Goal: Task Accomplishment & Management: Manage account settings

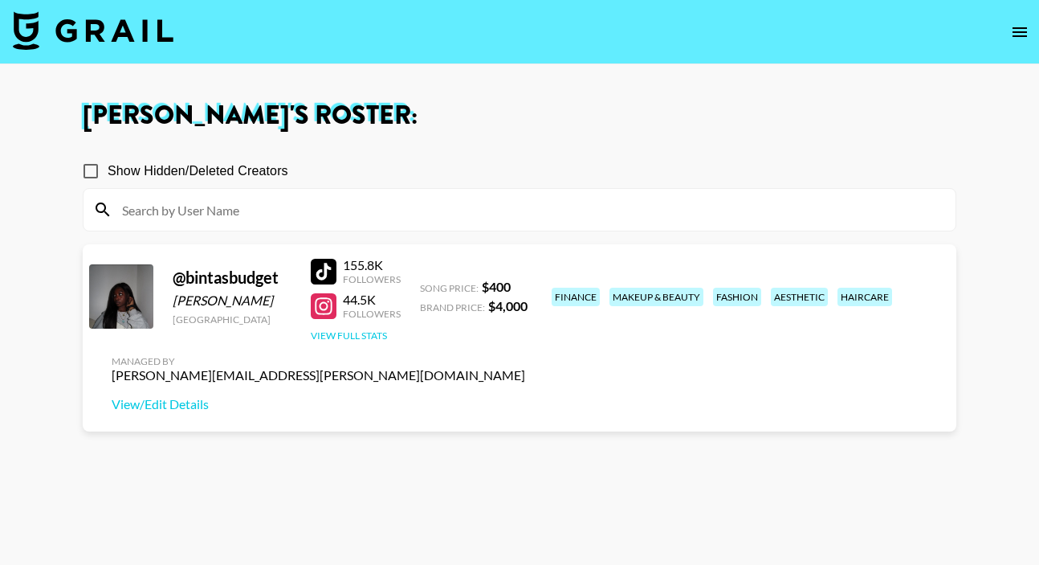
click at [349, 337] on button "View Full Stats" at bounding box center [349, 335] width 76 height 12
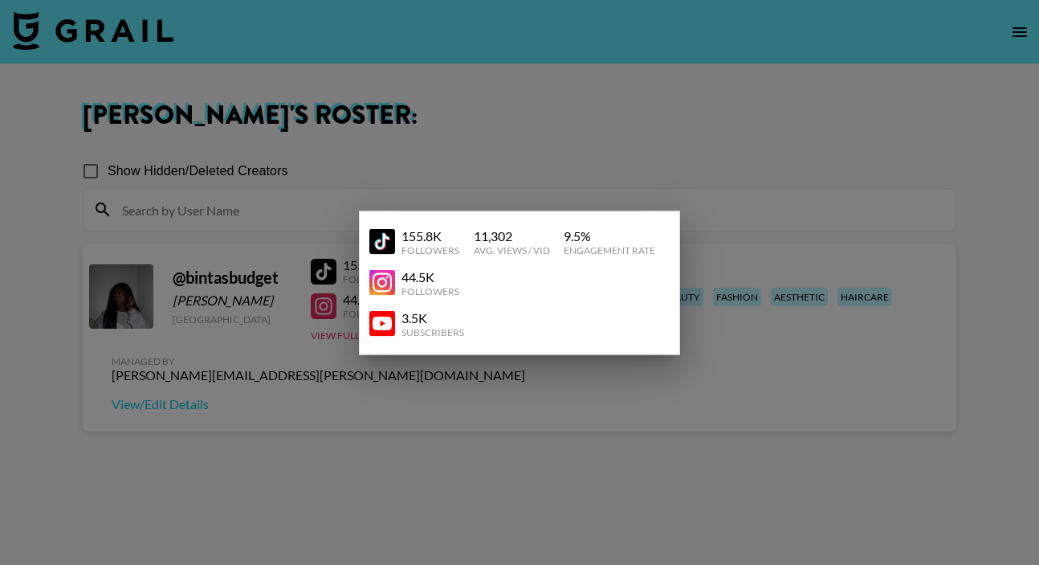
click at [755, 202] on div at bounding box center [519, 282] width 1039 height 565
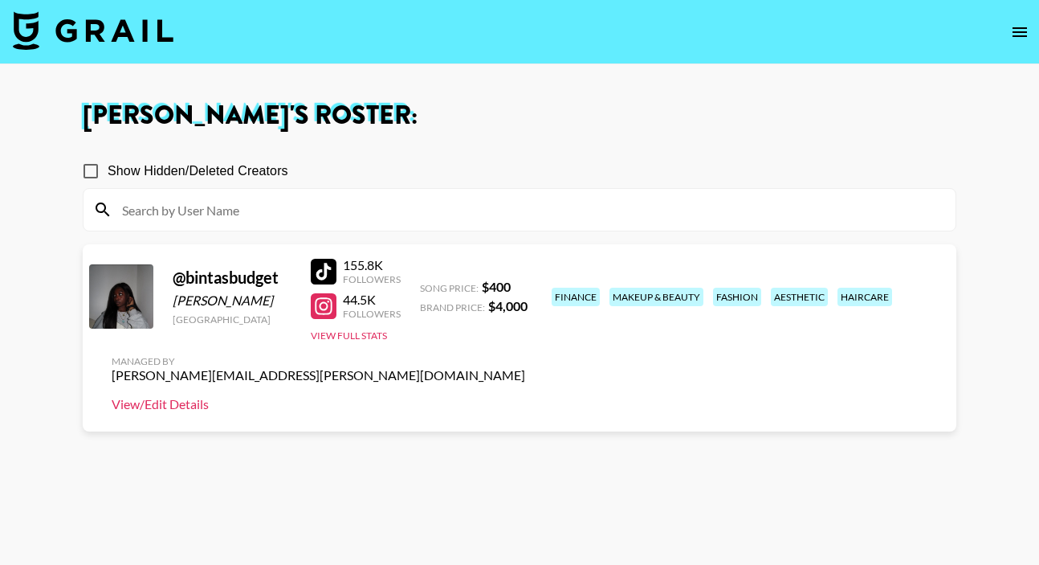
click at [525, 396] on link "View/Edit Details" at bounding box center [319, 404] width 414 height 16
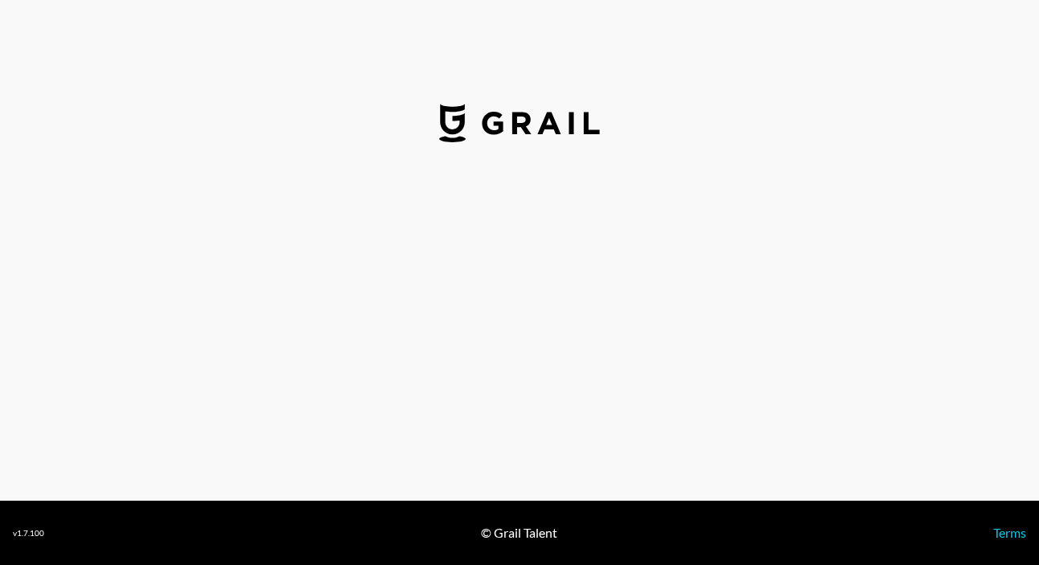
select select "USD"
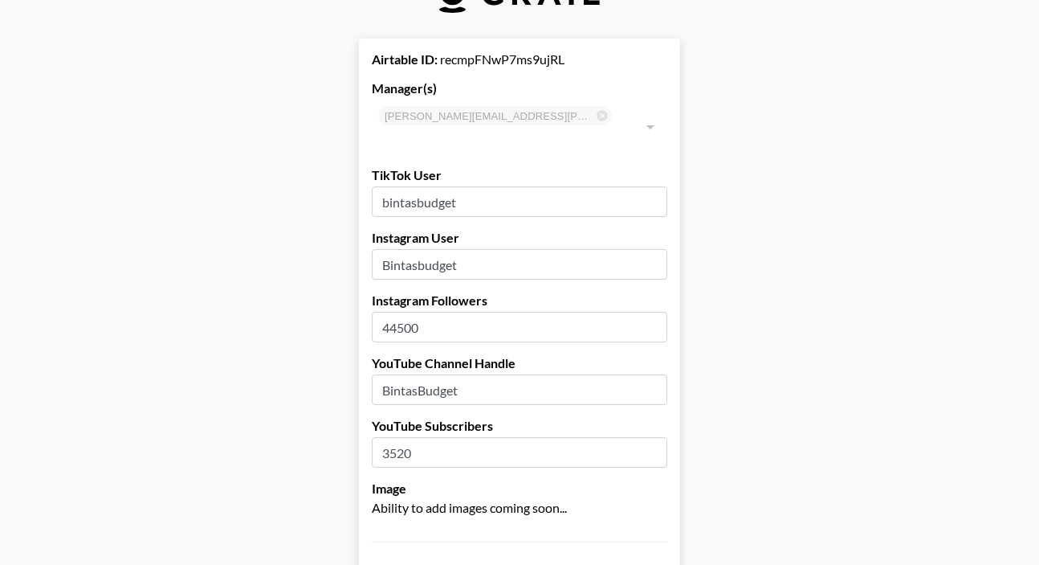
scroll to position [52, 0]
click at [408, 311] on input "44500" at bounding box center [520, 326] width 296 height 31
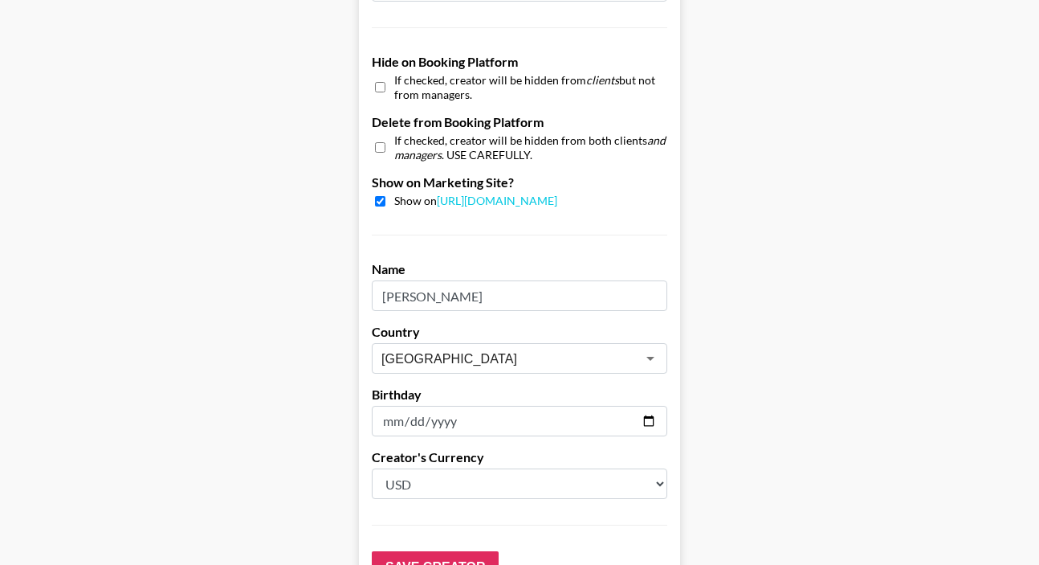
scroll to position [1615, 0]
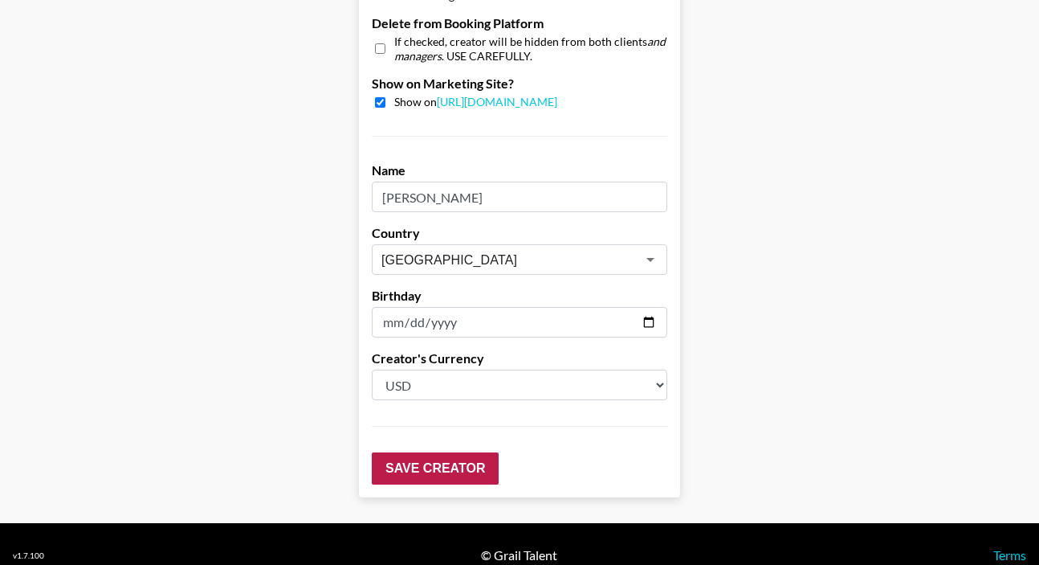
type input "52800"
click at [468, 452] on input "Save Creator" at bounding box center [435, 468] width 127 height 32
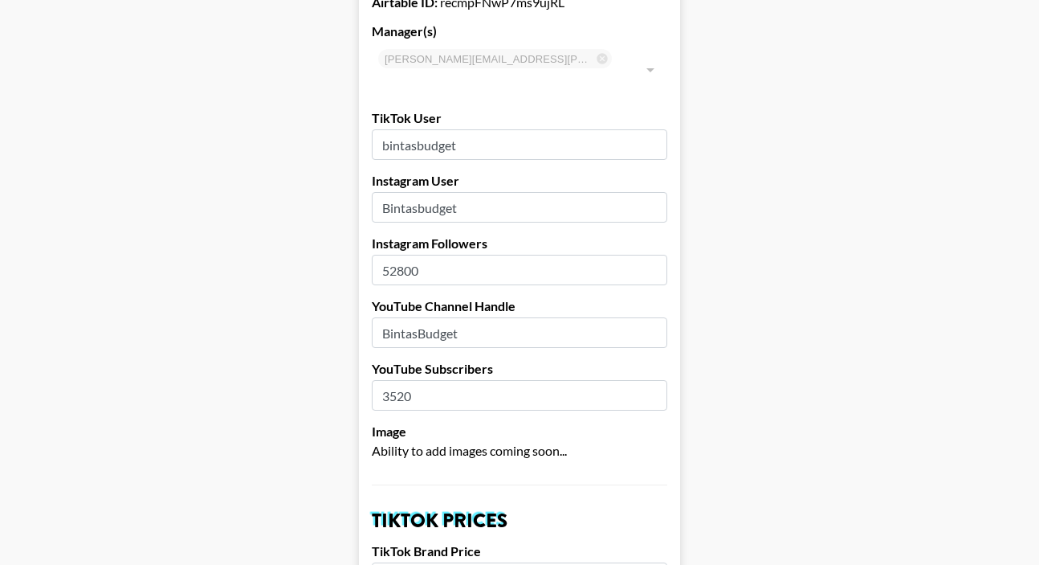
scroll to position [0, 0]
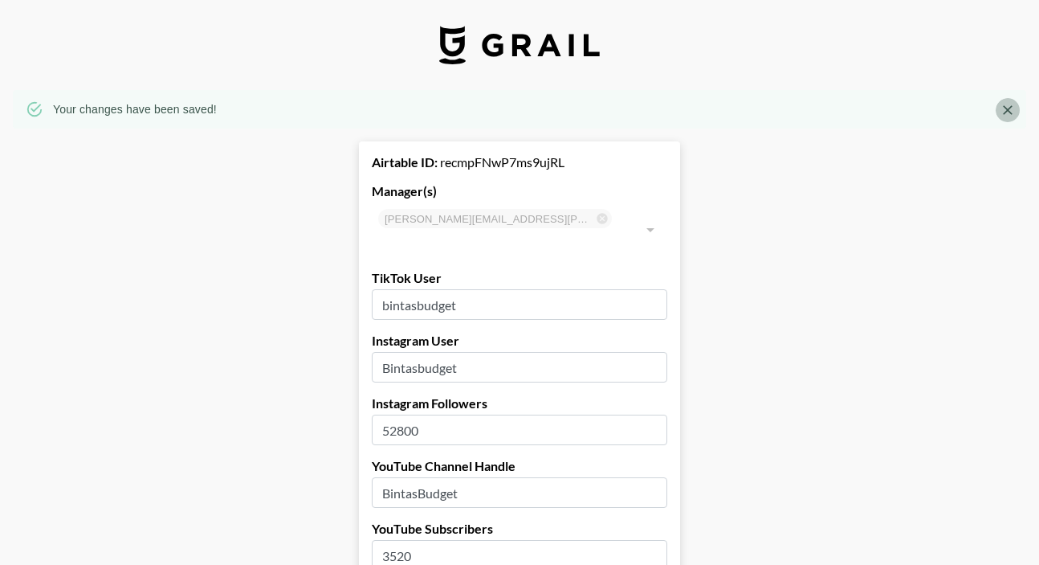
click at [1010, 108] on icon "Close" at bounding box center [1008, 110] width 10 height 10
